Goal: Task Accomplishment & Management: Use online tool/utility

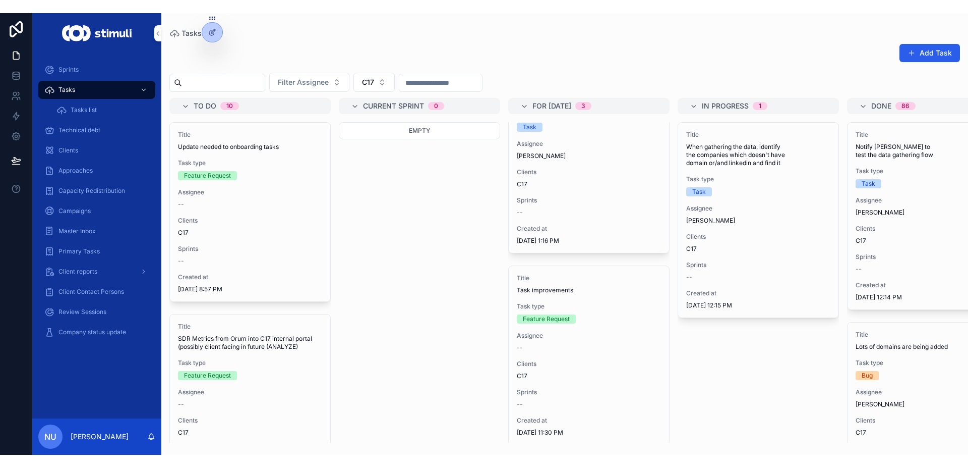
scroll to position [254, 0]
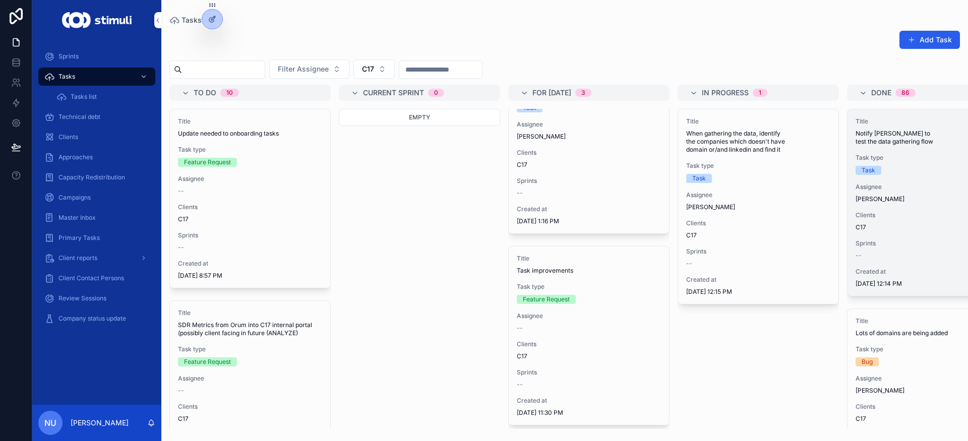
drag, startPoint x: 428, startPoint y: 266, endPoint x: 968, endPoint y: 243, distance: 540.7
click at [968, 243] on div "To do 10 Title Update needed to onboarding tasks Task type Feature Request Assi…" at bounding box center [564, 257] width 807 height 345
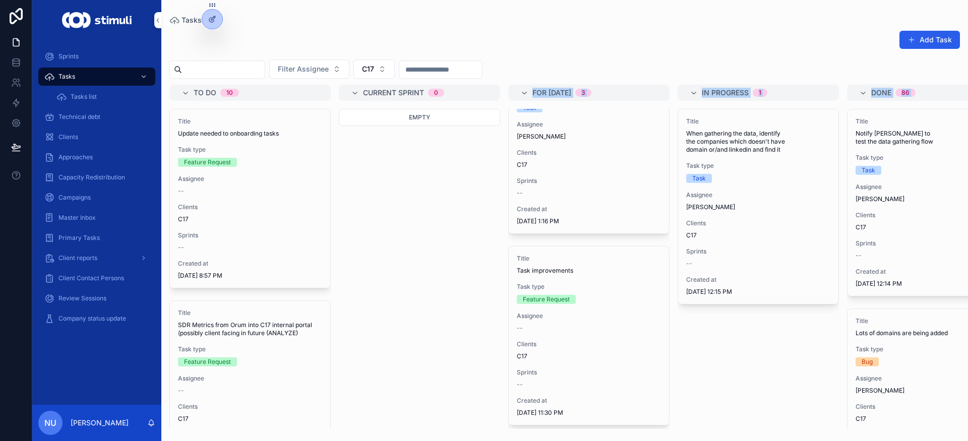
click at [447, 265] on div "Empty" at bounding box center [419, 269] width 161 height 320
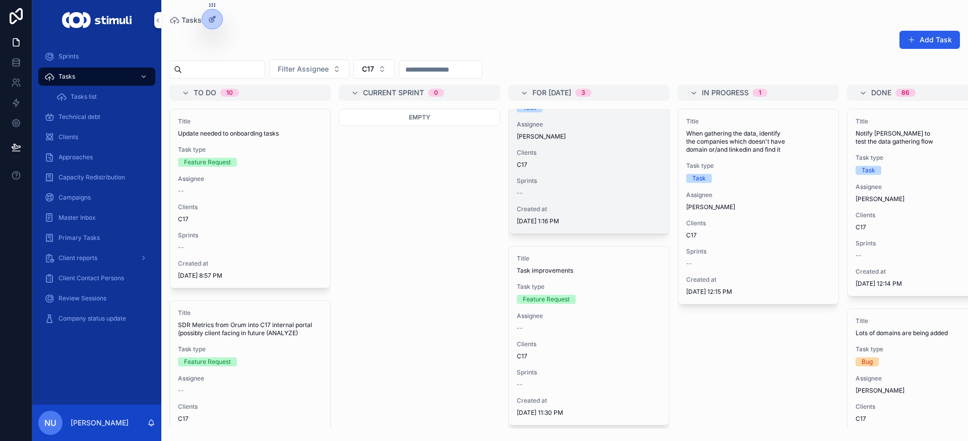
click at [595, 169] on div "C17" at bounding box center [589, 165] width 144 height 8
